Goal: Find specific page/section: Find specific page/section

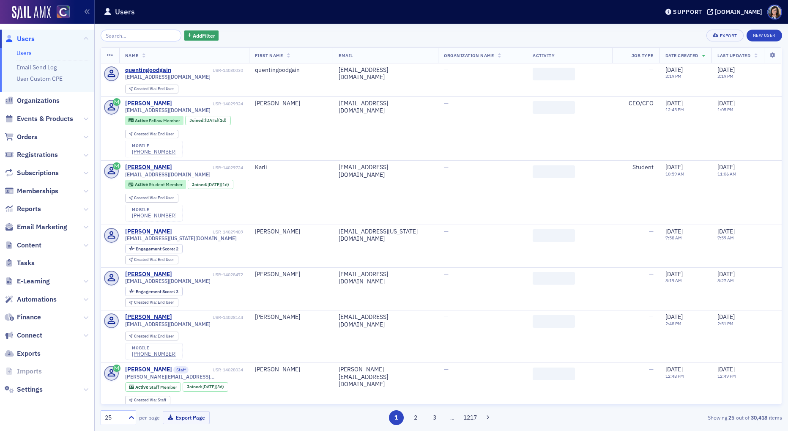
click at [139, 35] on input "search" at bounding box center [141, 36] width 81 height 12
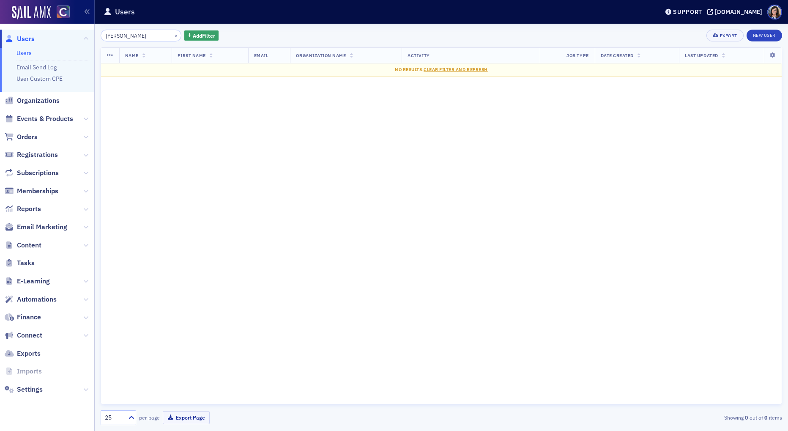
click at [120, 37] on input "Jason Howard" at bounding box center [141, 36] width 81 height 12
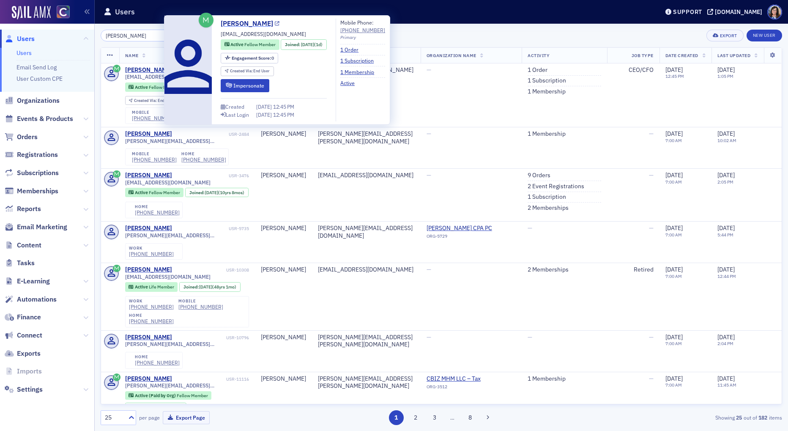
type input "[PERSON_NAME]"
click at [275, 25] on icon at bounding box center [277, 24] width 5 height 5
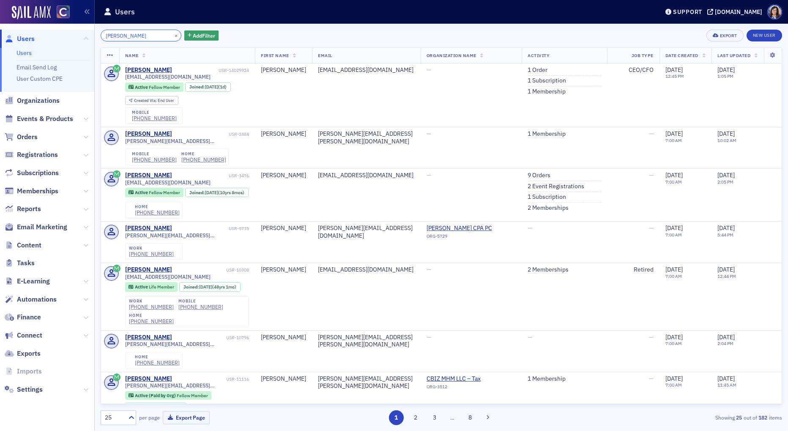
drag, startPoint x: 152, startPoint y: 35, endPoint x: 169, endPoint y: 35, distance: 16.9
click at [153, 35] on input "Jason Howard" at bounding box center [141, 36] width 81 height 12
drag, startPoint x: 164, startPoint y: 35, endPoint x: 146, endPoint y: 36, distance: 18.2
click at [172, 35] on button "×" at bounding box center [176, 35] width 8 height 8
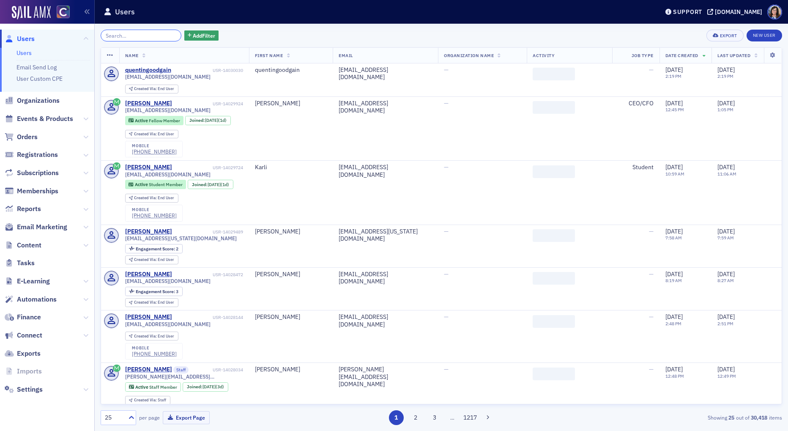
click at [146, 36] on input "search" at bounding box center [141, 36] width 81 height 12
paste input "bridget1627 McElligott"
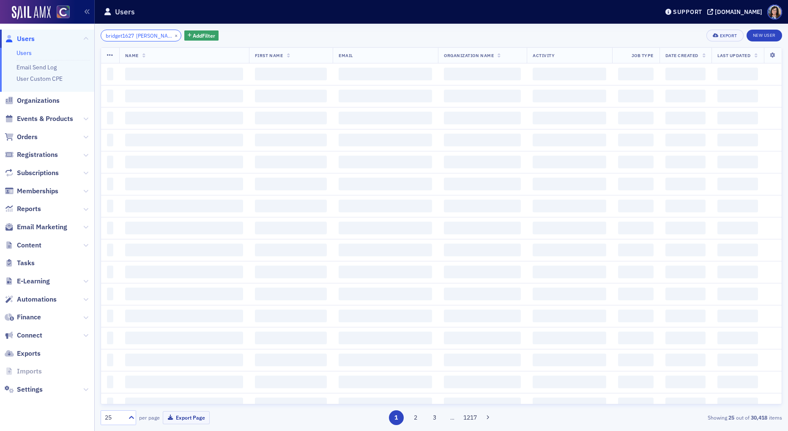
scroll to position [0, 2]
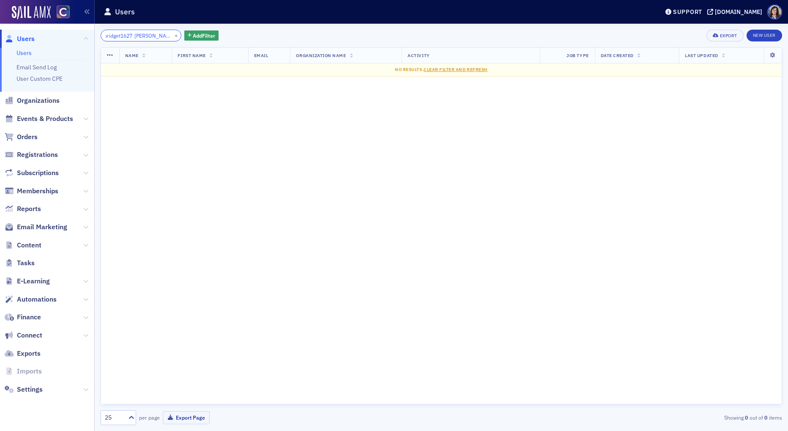
click at [131, 36] on input "bridget1627 McElligott" at bounding box center [141, 36] width 81 height 12
type input "bridget1627 McElligott"
click at [172, 35] on button "×" at bounding box center [176, 35] width 8 height 8
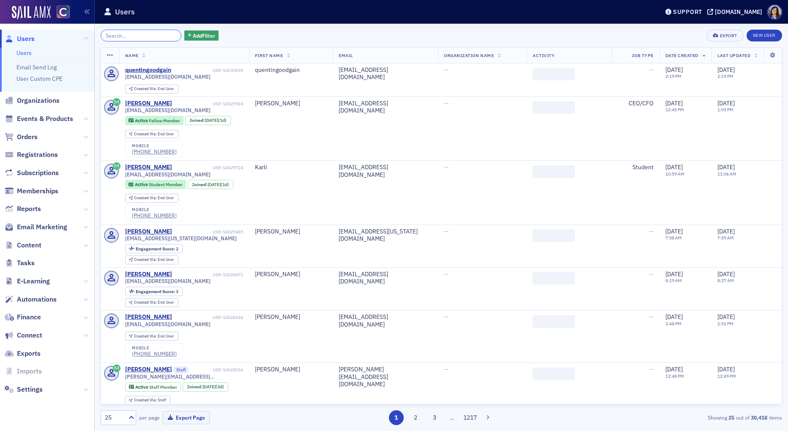
click at [132, 37] on input "search" at bounding box center [141, 36] width 81 height 12
paste input "bridget1627 McElligott"
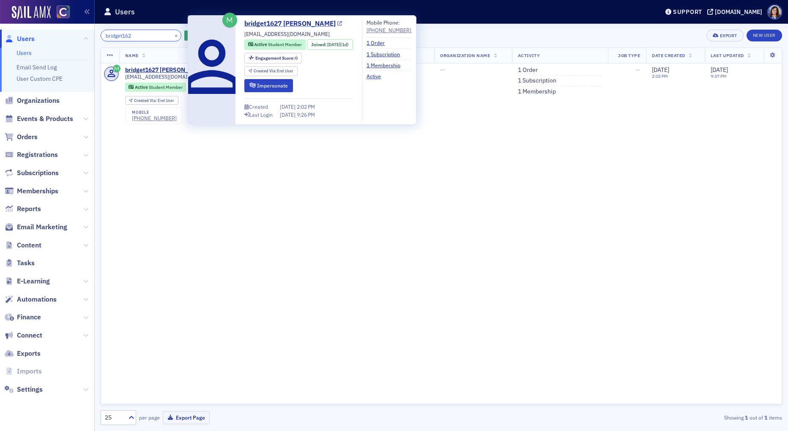
type input "bridget162"
click at [337, 22] on icon at bounding box center [339, 24] width 5 height 5
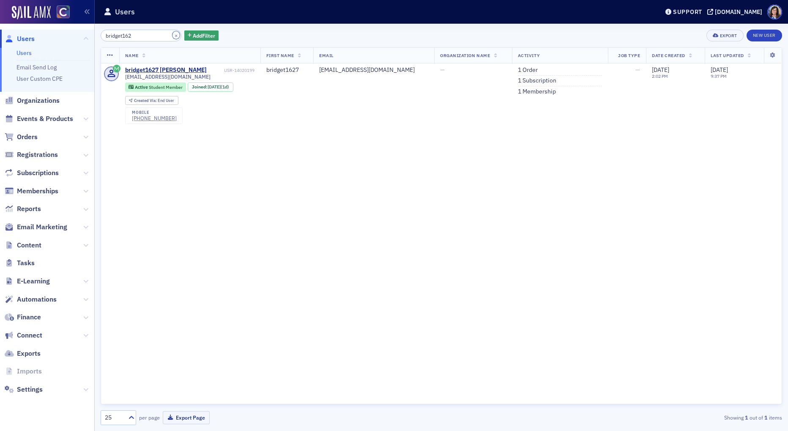
drag, startPoint x: 164, startPoint y: 35, endPoint x: 149, endPoint y: 35, distance: 14.8
click at [172, 35] on button "×" at bounding box center [176, 35] width 8 height 8
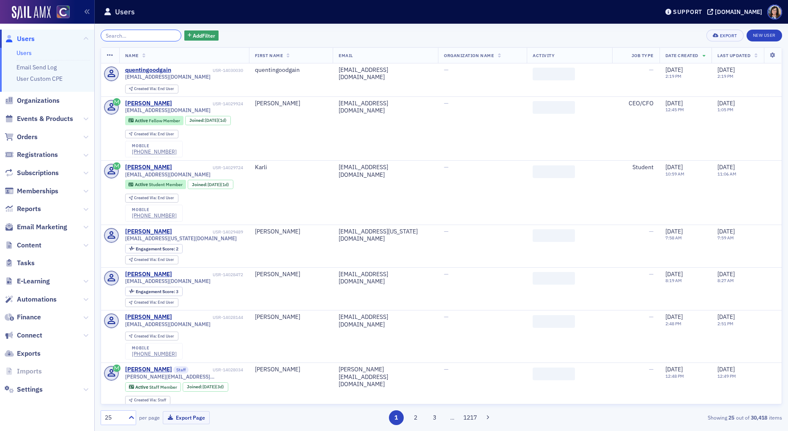
click at [147, 35] on input "search" at bounding box center [141, 36] width 81 height 12
paste input "Karli Montini"
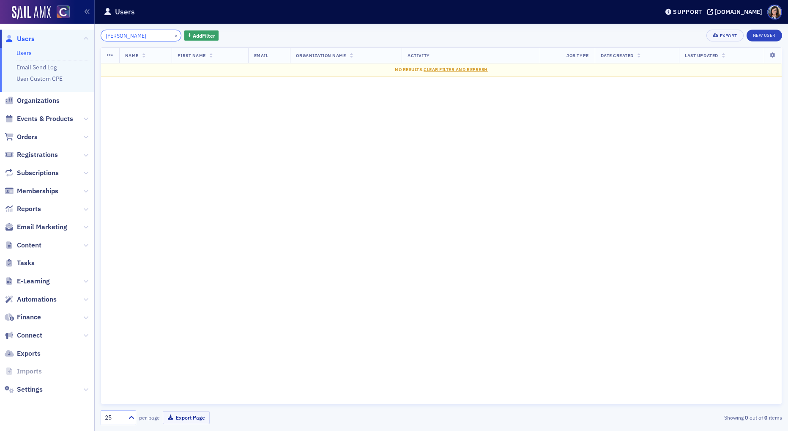
click at [120, 35] on input "Karli Montini" at bounding box center [141, 36] width 81 height 12
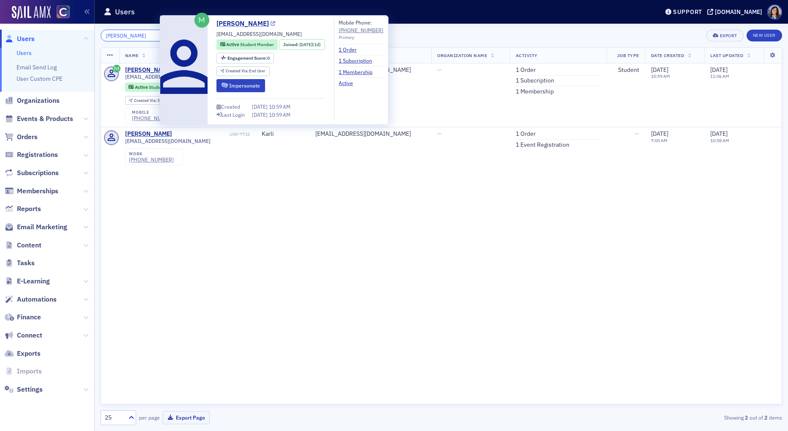
type input "Karli Montini"
click at [270, 25] on icon at bounding box center [272, 24] width 5 height 5
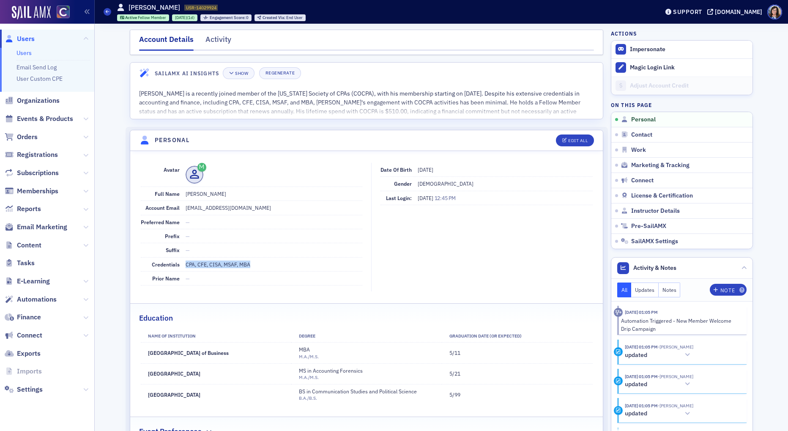
drag, startPoint x: 185, startPoint y: 267, endPoint x: 249, endPoint y: 263, distance: 64.3
click at [249, 263] on dd "CPA, CFE, CISA, MSAF, MBA" at bounding box center [273, 264] width 177 height 14
copy dd "CPA, CFE, CISA, MSAF, MBA"
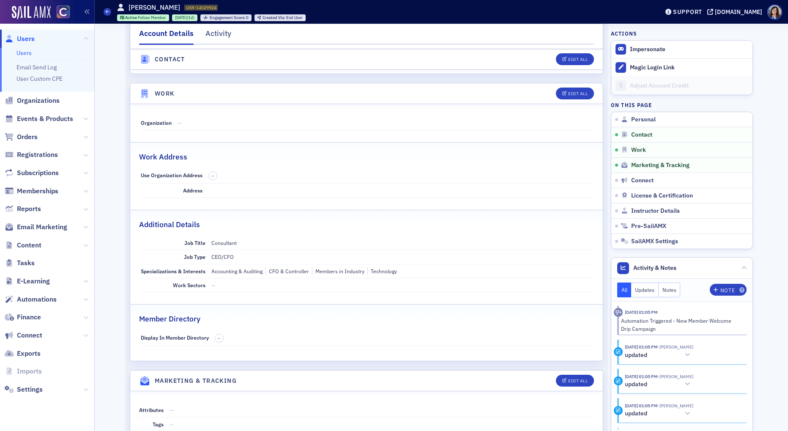
scroll to position [545, 0]
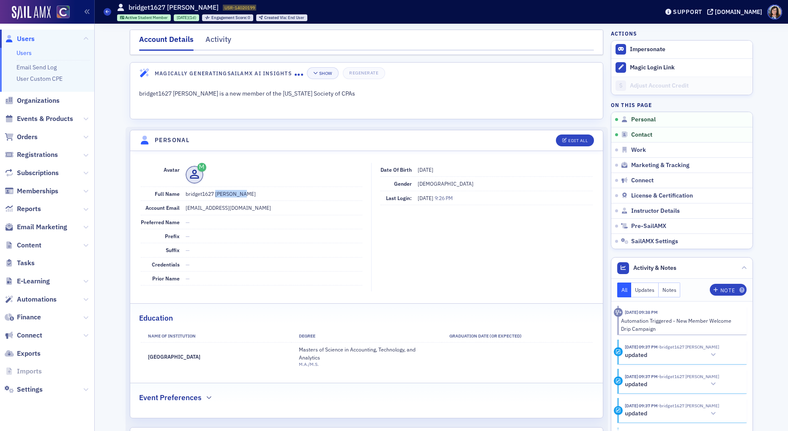
drag, startPoint x: 215, startPoint y: 194, endPoint x: 239, endPoint y: 194, distance: 23.7
click at [239, 194] on dd "bridget1627 McElligott" at bounding box center [273, 194] width 177 height 14
copy dd "McElligott"
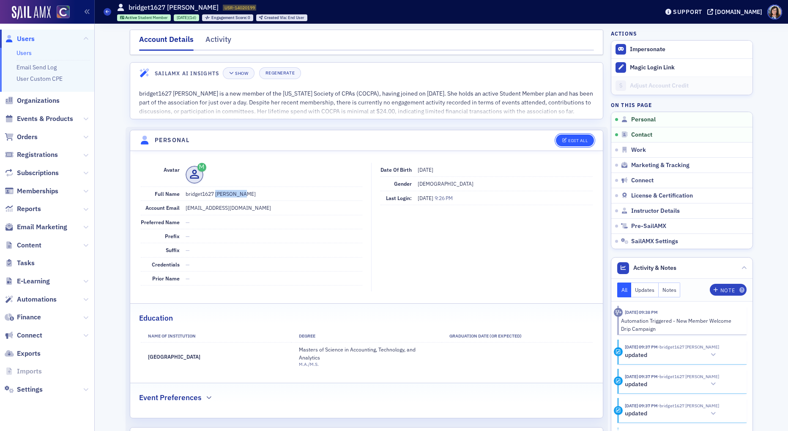
click at [576, 142] on div "Edit All" at bounding box center [577, 140] width 19 height 5
select select "US"
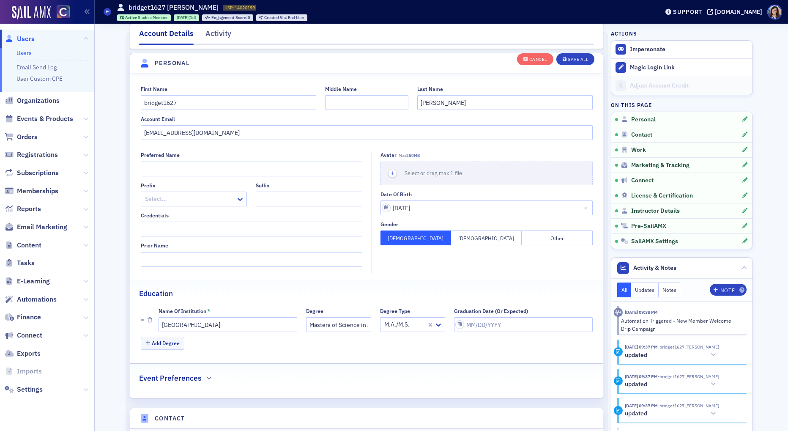
scroll to position [98, 0]
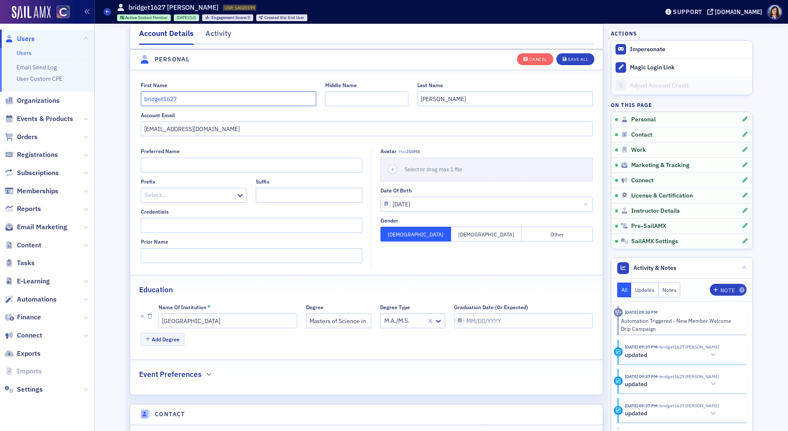
drag, startPoint x: 191, startPoint y: 98, endPoint x: 130, endPoint y: 98, distance: 60.4
click at [130, 98] on div "First Name bridget1627 Middle Name Last Name McElligott Account Email bridget16…" at bounding box center [366, 109] width 472 height 55
type input "Bridget"
click at [578, 60] on div "Save All" at bounding box center [577, 59] width 20 height 5
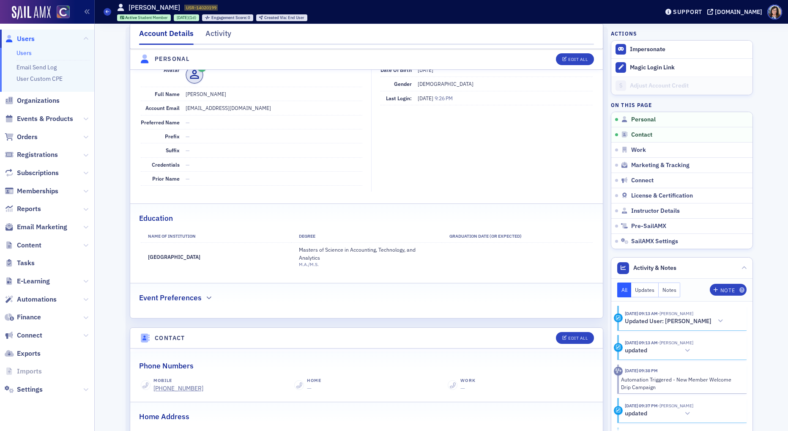
drag, startPoint x: 149, startPoint y: 256, endPoint x: 204, endPoint y: 257, distance: 54.9
click at [204, 257] on td "University of Denver" at bounding box center [216, 257] width 150 height 28
copy td "University of Denver"
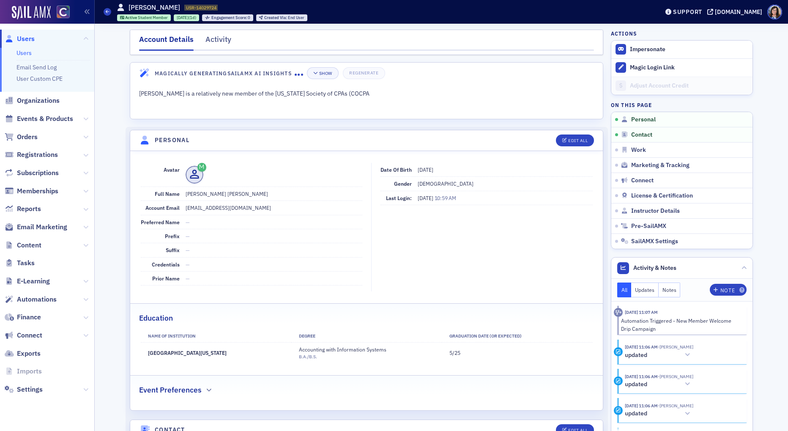
drag, startPoint x: 148, startPoint y: 354, endPoint x: 222, endPoint y: 353, distance: 73.5
click at [222, 353] on td "[GEOGRAPHIC_DATA][US_STATE]" at bounding box center [216, 352] width 150 height 21
copy td "[GEOGRAPHIC_DATA][US_STATE]"
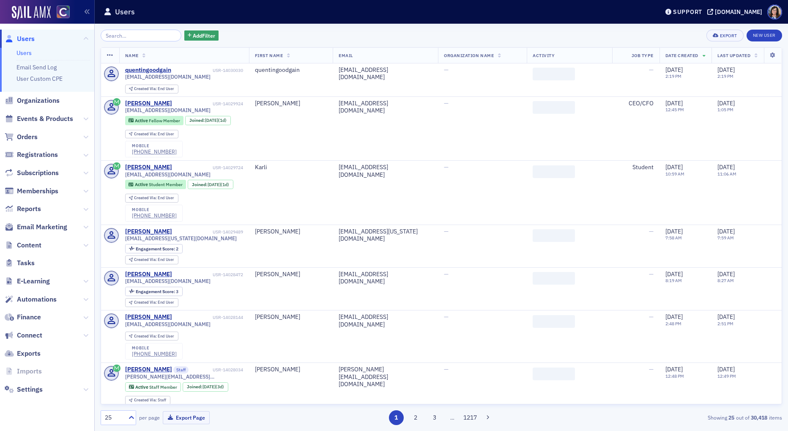
click at [119, 35] on input "search" at bounding box center [141, 36] width 81 height 12
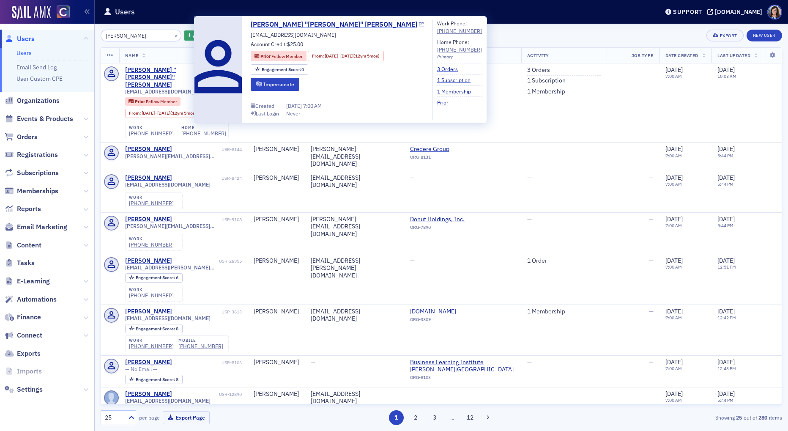
type input "Matt Scheider"
click at [419, 26] on icon at bounding box center [421, 24] width 5 height 5
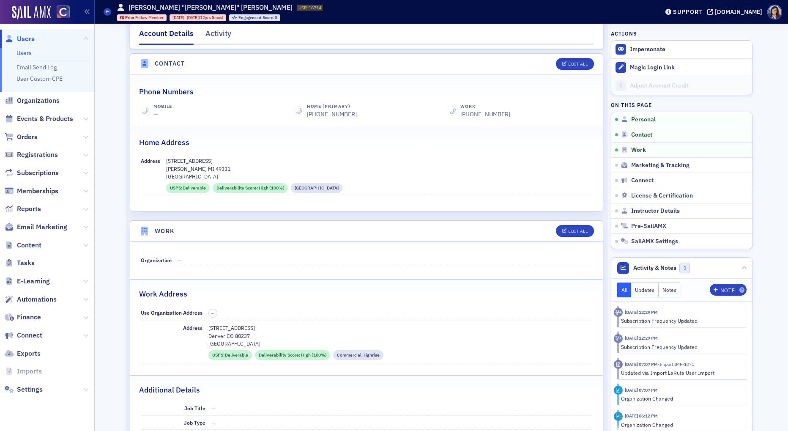
scroll to position [341, 0]
